Goal: Obtain resource: Download file/media

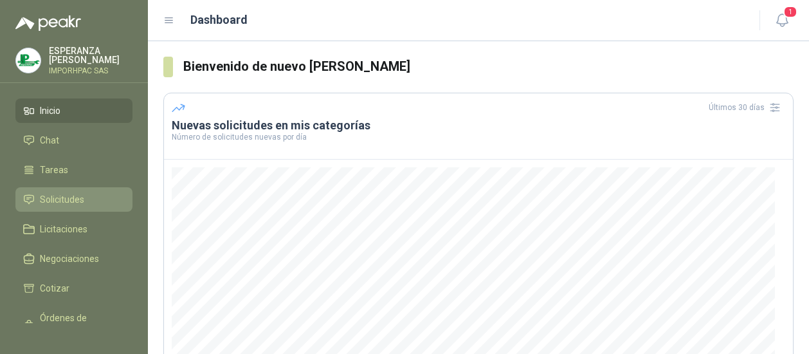
click at [60, 194] on span "Solicitudes" at bounding box center [62, 199] width 44 height 14
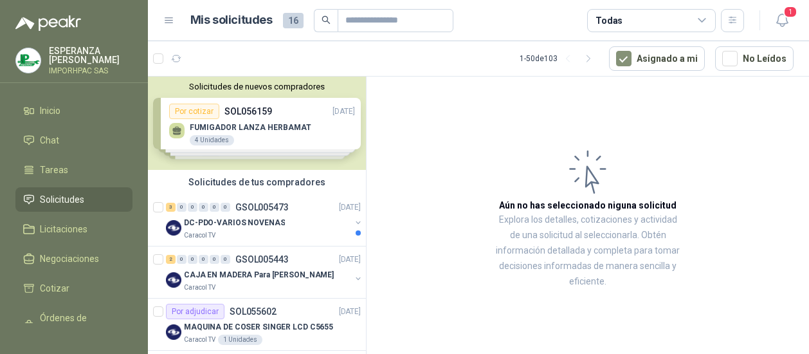
click at [221, 185] on div "Solicitudes de tus compradores" at bounding box center [257, 182] width 218 height 24
click at [199, 221] on p "DC-PDO-VARIOS NOVENAS" at bounding box center [234, 223] width 101 height 12
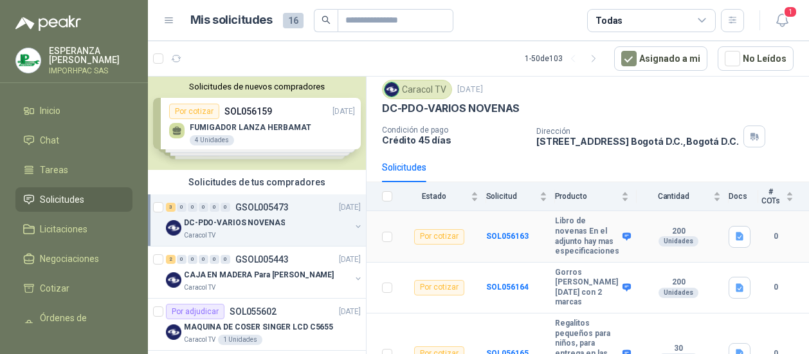
scroll to position [60, 0]
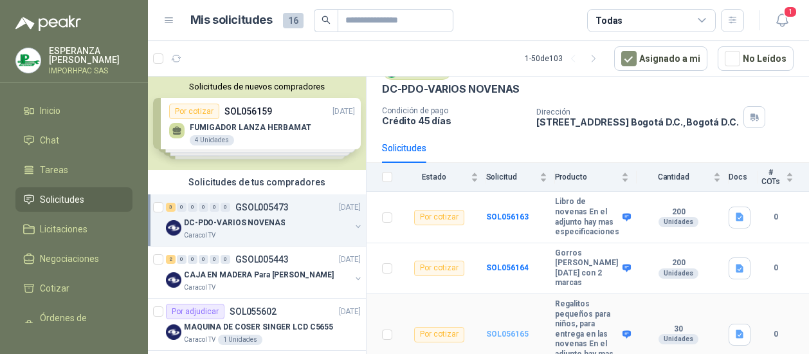
click at [503, 329] on b "SOL056165" at bounding box center [507, 333] width 42 height 9
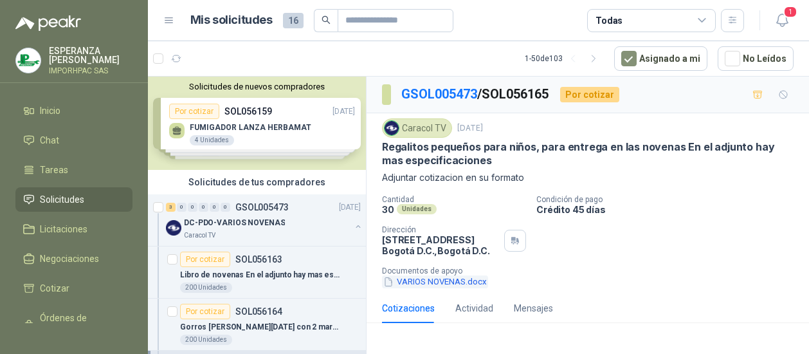
click at [390, 281] on icon "button" at bounding box center [388, 281] width 11 height 11
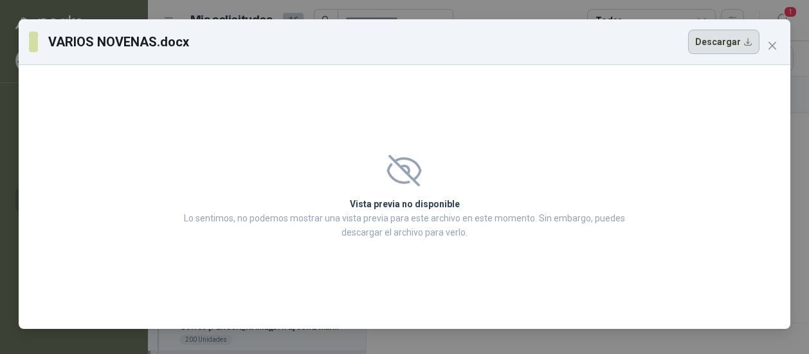
click at [734, 43] on button "Descargar" at bounding box center [723, 42] width 71 height 24
click at [778, 41] on span "Close" at bounding box center [772, 46] width 21 height 10
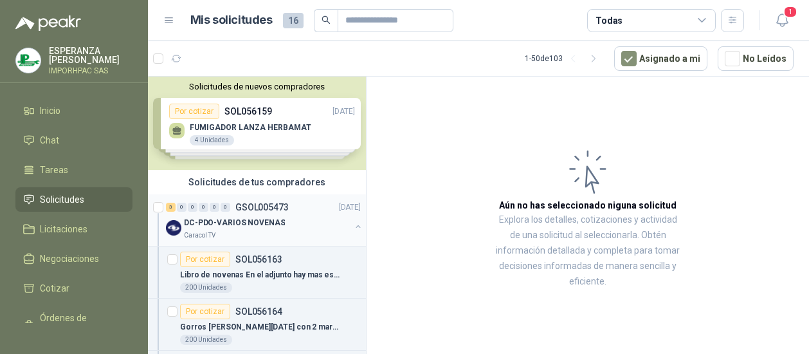
click at [197, 221] on p "DC-PDO-VARIOS NOVENAS" at bounding box center [234, 223] width 101 height 12
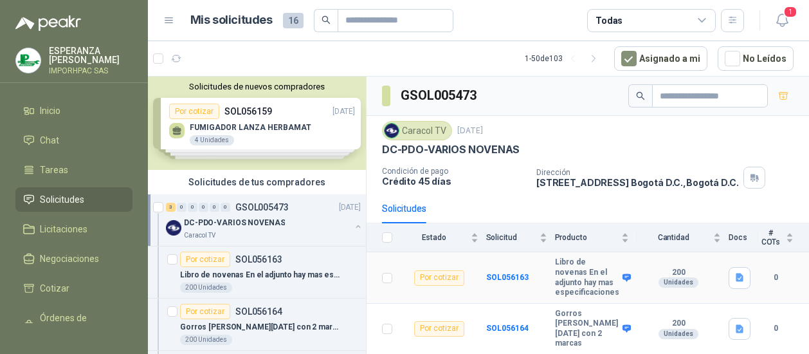
scroll to position [60, 0]
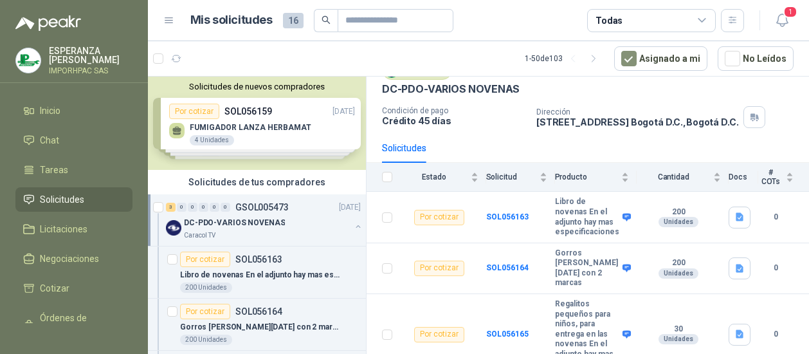
click at [190, 105] on div "Solicitudes de nuevos compradores Por cotizar SOL056159 [DATE] FUMIGADOR LANZA …" at bounding box center [257, 123] width 218 height 93
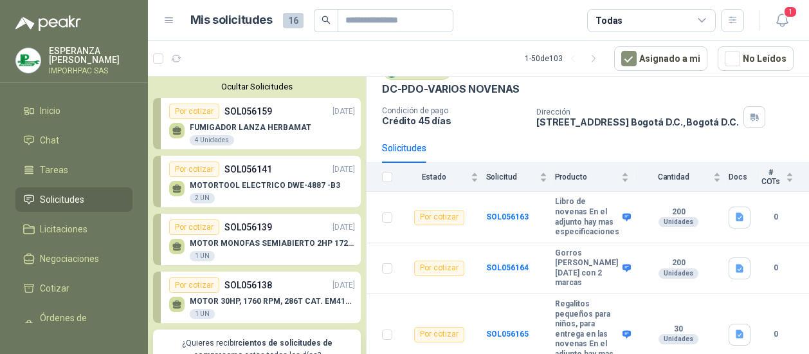
click at [217, 125] on p "FUMIGADOR LANZA HERBAMAT" at bounding box center [251, 127] width 122 height 9
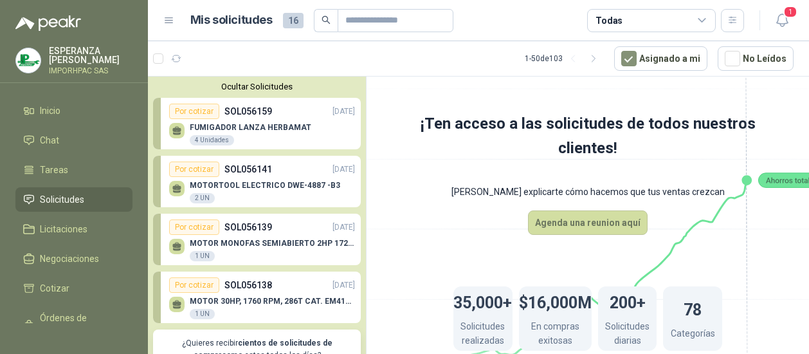
click at [213, 179] on div "MOTORTOOL ELECTRICO DWE-4887 -B3 2 UN" at bounding box center [262, 190] width 186 height 27
click at [246, 85] on button "Ocultar Solicitudes" at bounding box center [257, 87] width 208 height 10
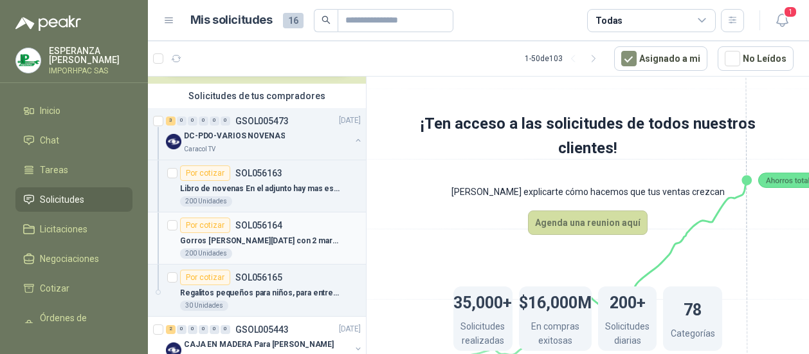
scroll to position [129, 0]
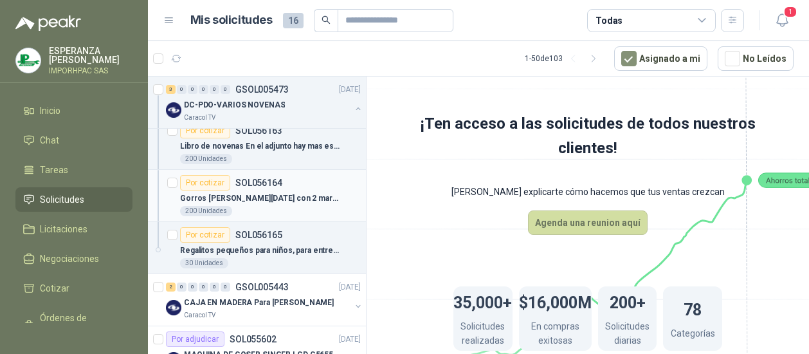
click at [208, 178] on div "Por cotizar" at bounding box center [205, 182] width 50 height 15
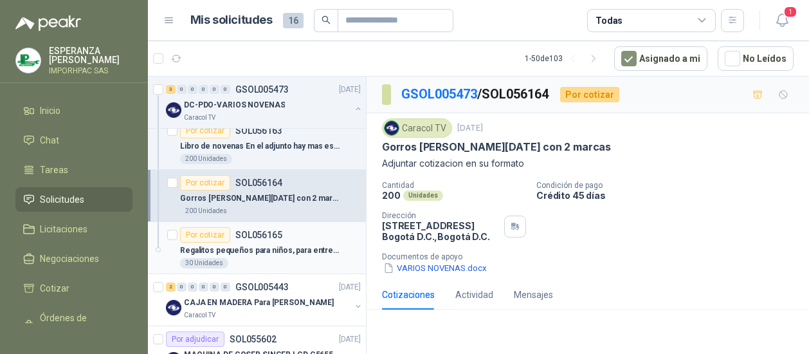
click at [213, 233] on div "Por cotizar" at bounding box center [205, 234] width 50 height 15
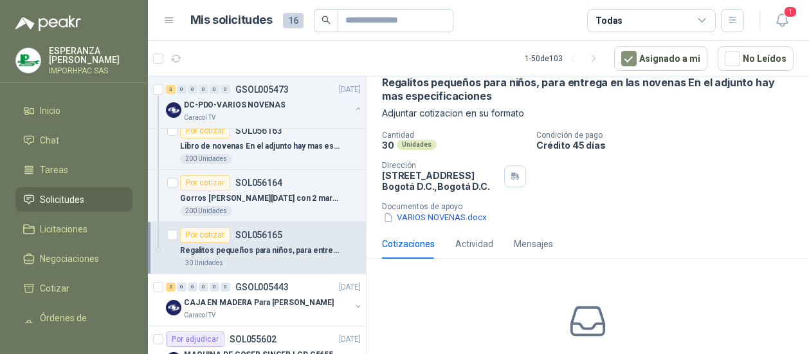
scroll to position [193, 0]
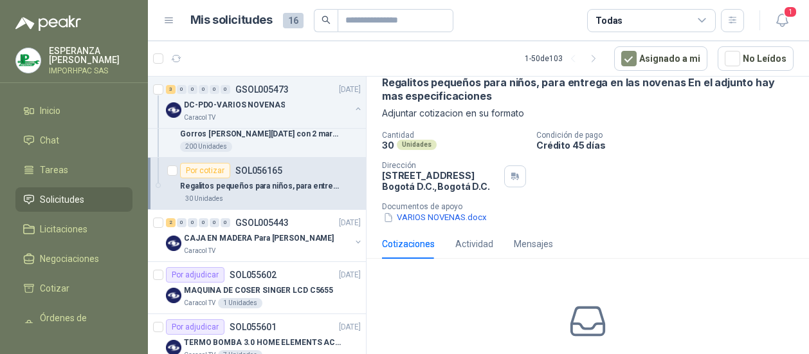
click at [198, 165] on div "Por cotizar" at bounding box center [205, 170] width 50 height 15
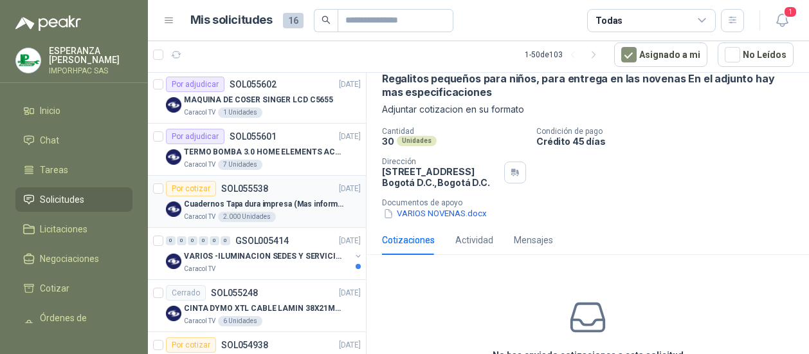
scroll to position [386, 0]
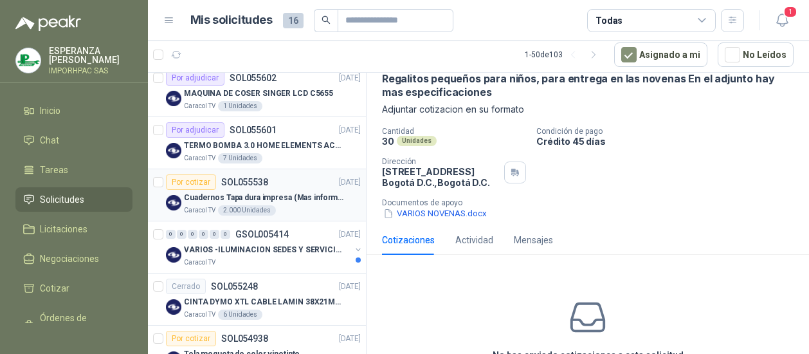
click at [200, 182] on div "Por cotizar" at bounding box center [191, 181] width 50 height 15
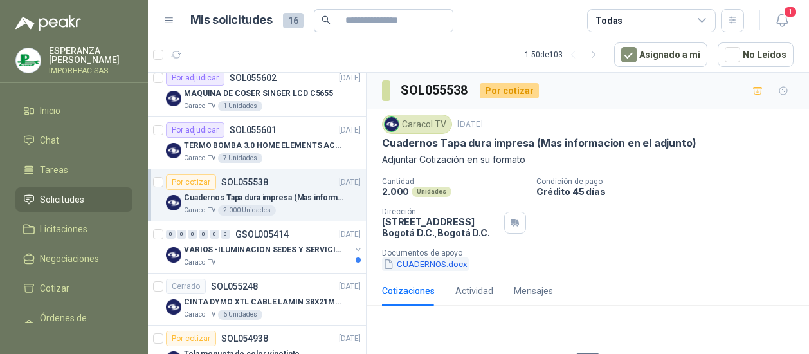
click at [387, 258] on icon "button" at bounding box center [388, 263] width 11 height 11
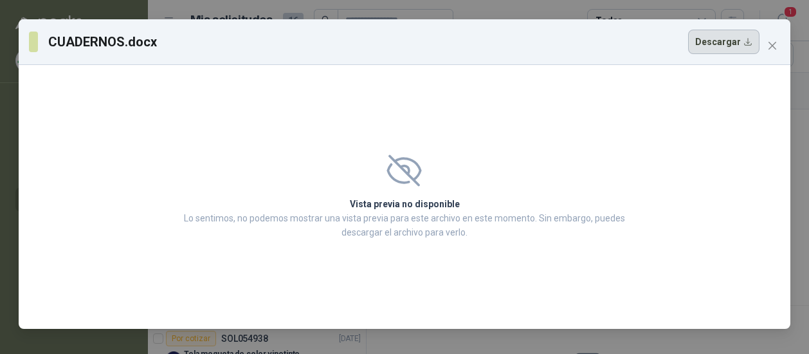
click at [718, 42] on button "Descargar" at bounding box center [723, 42] width 71 height 24
click at [690, 168] on div "Vista previa no disponible Lo sentimos, no podemos mostrar una vista previa par…" at bounding box center [405, 197] width 772 height 264
click at [772, 42] on icon "close" at bounding box center [772, 46] width 10 height 10
